Goal: Transaction & Acquisition: Subscribe to service/newsletter

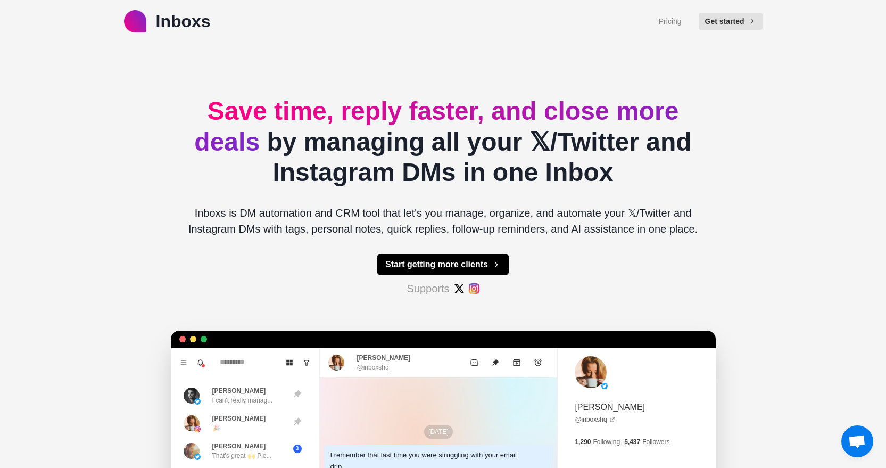
type textarea "*"
click at [548, 178] on h2 "Save time, reply faster, and close more deals by managing all your 𝕏/Twitter an…" at bounding box center [443, 142] width 528 height 92
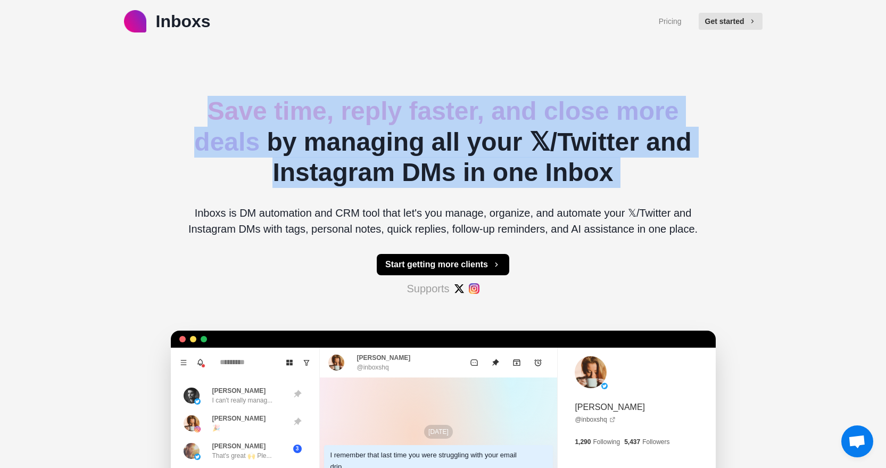
click at [632, 156] on h2 "Save time, reply faster, and close more deals by managing all your 𝕏/Twitter an…" at bounding box center [443, 142] width 528 height 92
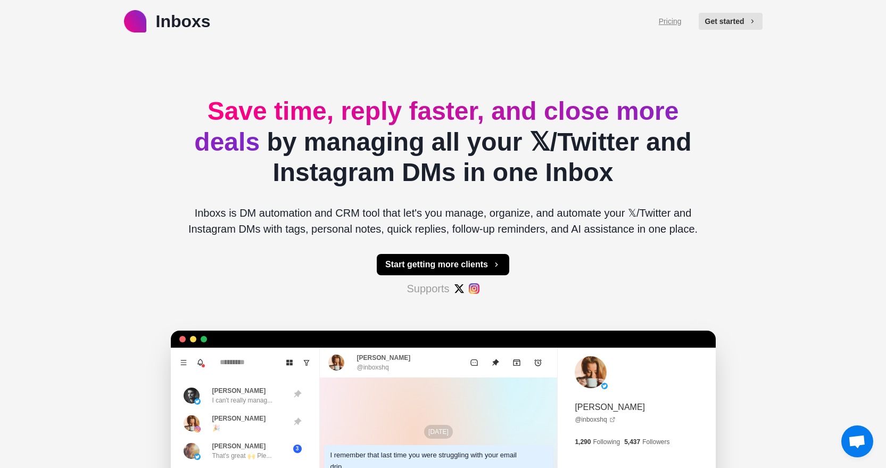
click at [662, 23] on link "Pricing" at bounding box center [670, 21] width 23 height 11
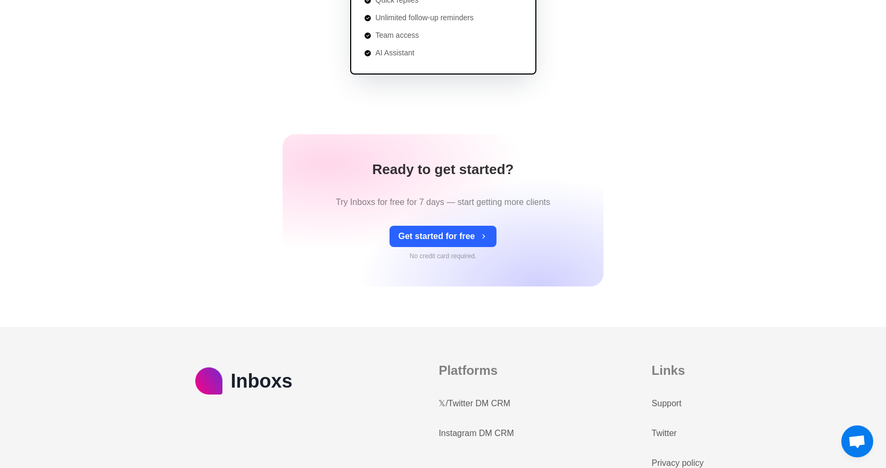
scroll to position [391, 0]
drag, startPoint x: 332, startPoint y: 201, endPoint x: 472, endPoint y: 201, distance: 139.9
click at [471, 201] on div "Ready to get started? Try Inboxs for free for 7 days — start getting more clien…" at bounding box center [442, 211] width 321 height 152
click at [529, 212] on div "Ready to get started? Try Inboxs for free for 7 days — start getting more clien…" at bounding box center [442, 211] width 321 height 152
click at [860, 442] on span "Open chat" at bounding box center [857, 442] width 18 height 15
